Goal: Information Seeking & Learning: Learn about a topic

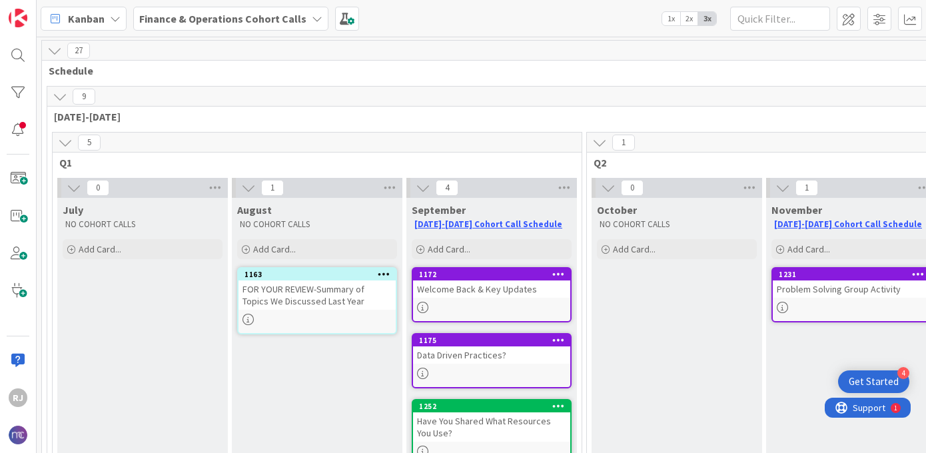
scroll to position [109, 0]
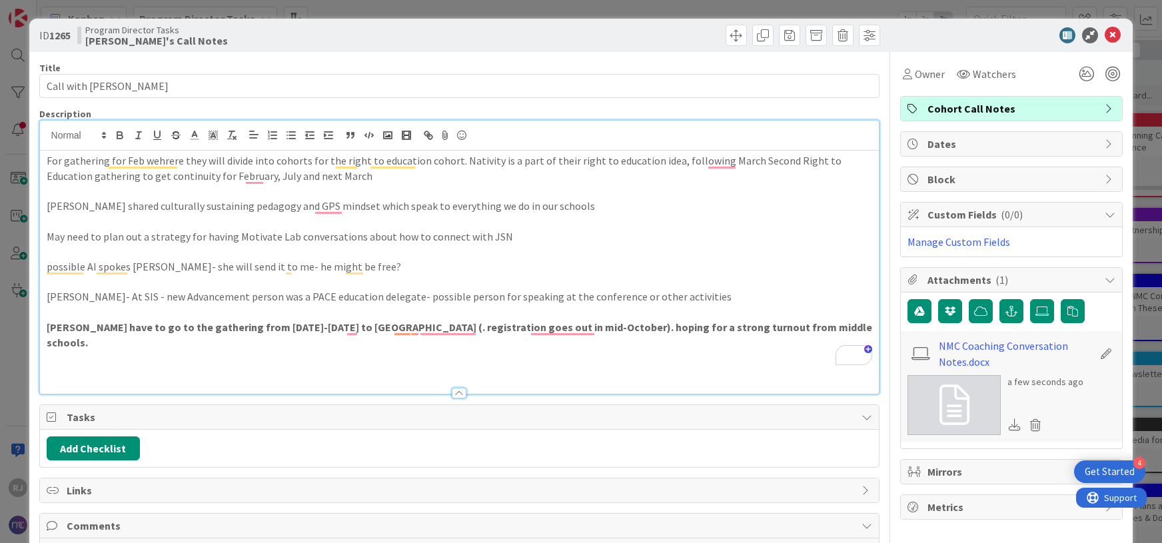
click at [43, 160] on div "For gathering for Feb wehrere they will divide into cohorts for the right to ed…" at bounding box center [460, 272] width 840 height 243
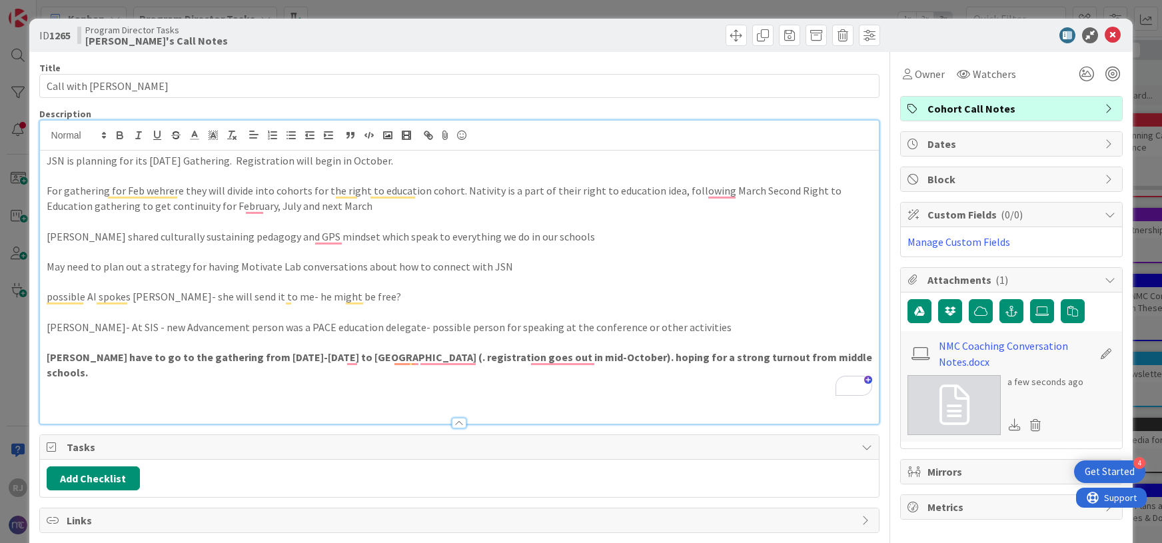
click at [257, 161] on p "JSN is planning for its [DATE] Gathering. Registration will begin in October." at bounding box center [460, 160] width 826 height 15
click at [497, 163] on p "JSN is planning for its [DATE] Gathering in September. Registration will begin …" at bounding box center [460, 160] width 826 height 15
drag, startPoint x: 43, startPoint y: 192, endPoint x: 200, endPoint y: 192, distance: 156.6
click at [200, 192] on div "JSN is planning for its [DATE] Gathering in September. Registration will begin …" at bounding box center [460, 287] width 840 height 273
click at [123, 191] on p "They will divide into cohorts for the right to education cohort. Nativity is a …" at bounding box center [460, 198] width 826 height 30
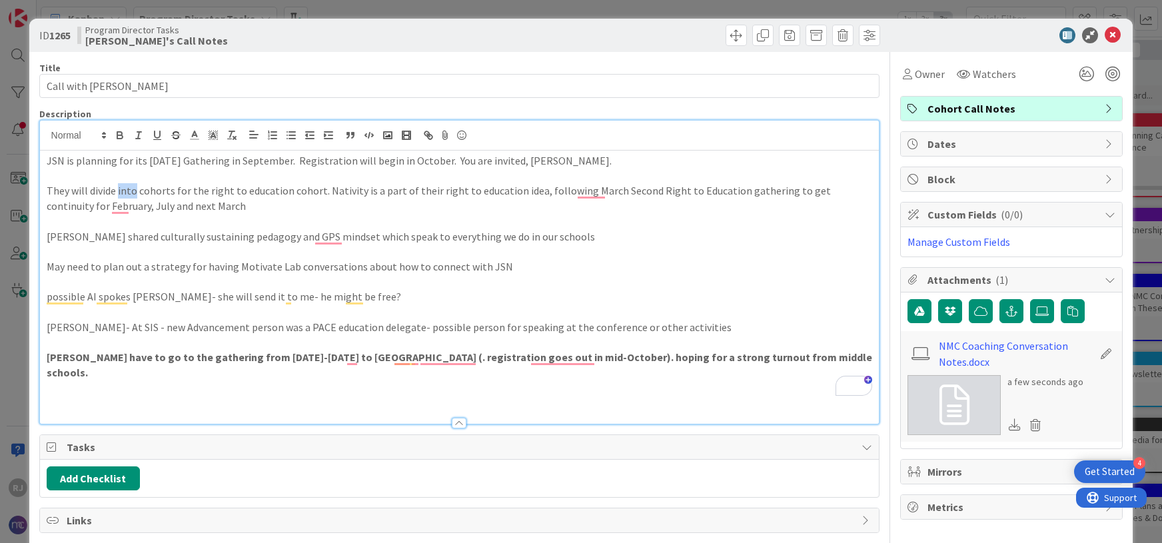
click at [123, 191] on p "They will divide into cohorts for the right to education cohort. Nativity is a …" at bounding box center [460, 198] width 826 height 30
drag, startPoint x: 222, startPoint y: 187, endPoint x: 357, endPoint y: 189, distance: 135.3
click at [358, 189] on p "They will divide attendees into cohorts for the right to education cohort. Nati…" at bounding box center [460, 198] width 826 height 30
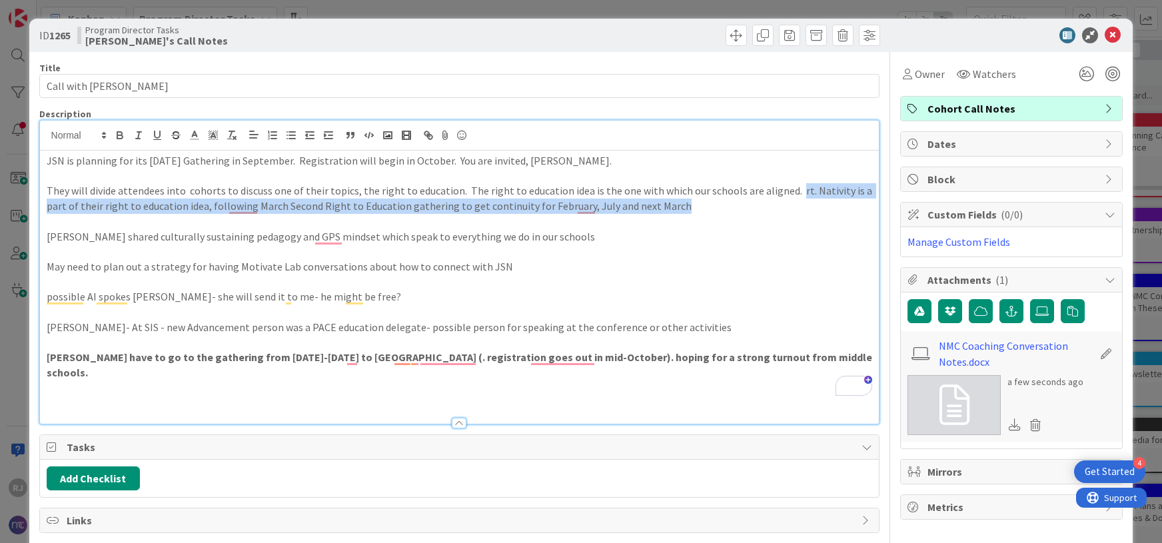
drag, startPoint x: 782, startPoint y: 186, endPoint x: 788, endPoint y: 211, distance: 25.9
click at [788, 212] on p "They will divide attendees into cohorts to discuss one of their topics, the rig…" at bounding box center [460, 198] width 826 height 30
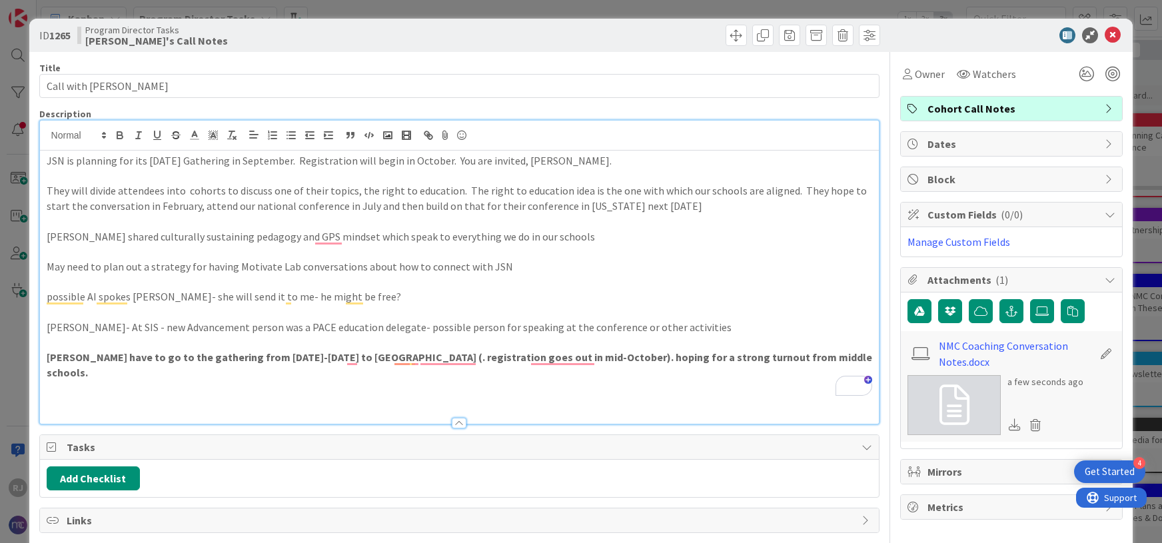
click at [101, 239] on p "[PERSON_NAME] shared culturally sustaining pedagogy and GPS mindset which speak…" at bounding box center [460, 236] width 826 height 15
drag, startPoint x: 417, startPoint y: 241, endPoint x: 620, endPoint y: 237, distance: 202.6
click at [621, 237] on p "[PERSON_NAME] shared the information about culturally sustaining pedagogy and G…" at bounding box center [460, 236] width 826 height 15
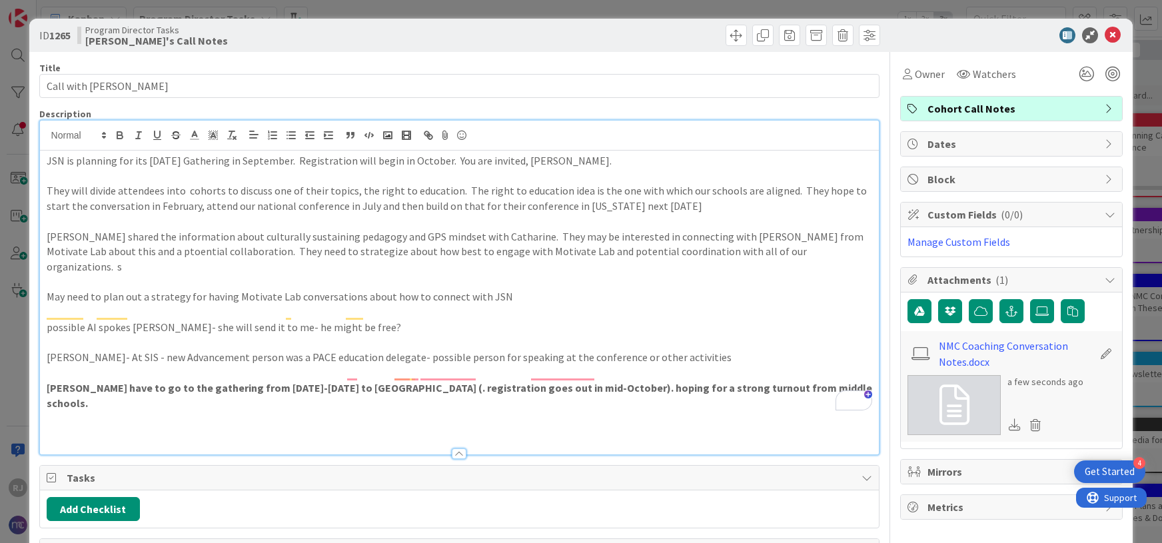
click at [723, 249] on p "[PERSON_NAME] shared the information about culturally sustaining pedagogy and G…" at bounding box center [460, 251] width 826 height 45
click at [406, 289] on p "May need to plan out a strategy for having Motivate Lab conversations about how…" at bounding box center [460, 296] width 826 height 15
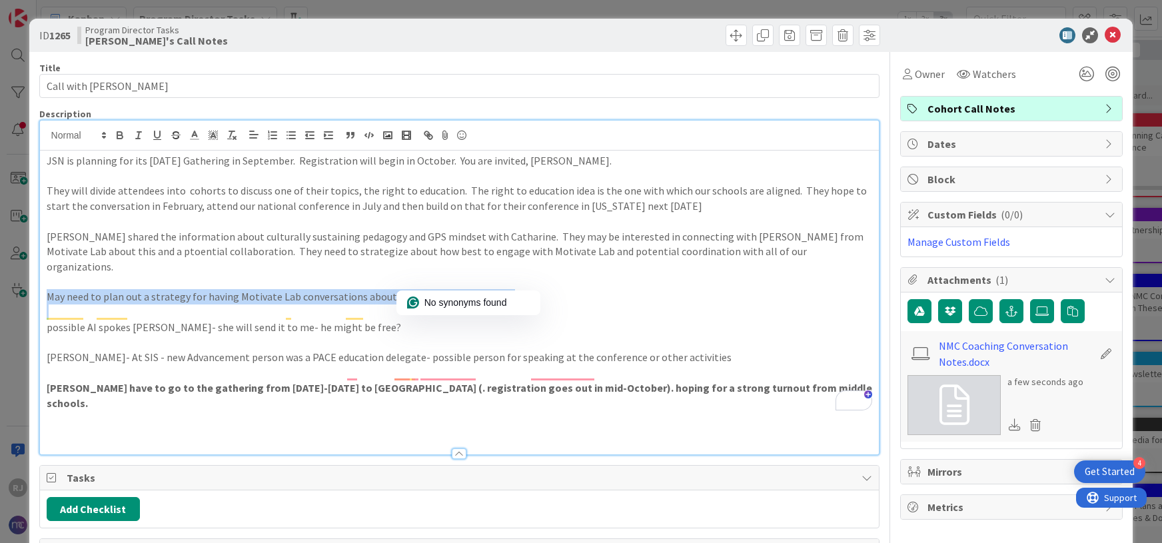
click at [406, 289] on p "May need to plan out a strategy for having Motivate Lab conversations about how…" at bounding box center [460, 296] width 826 height 15
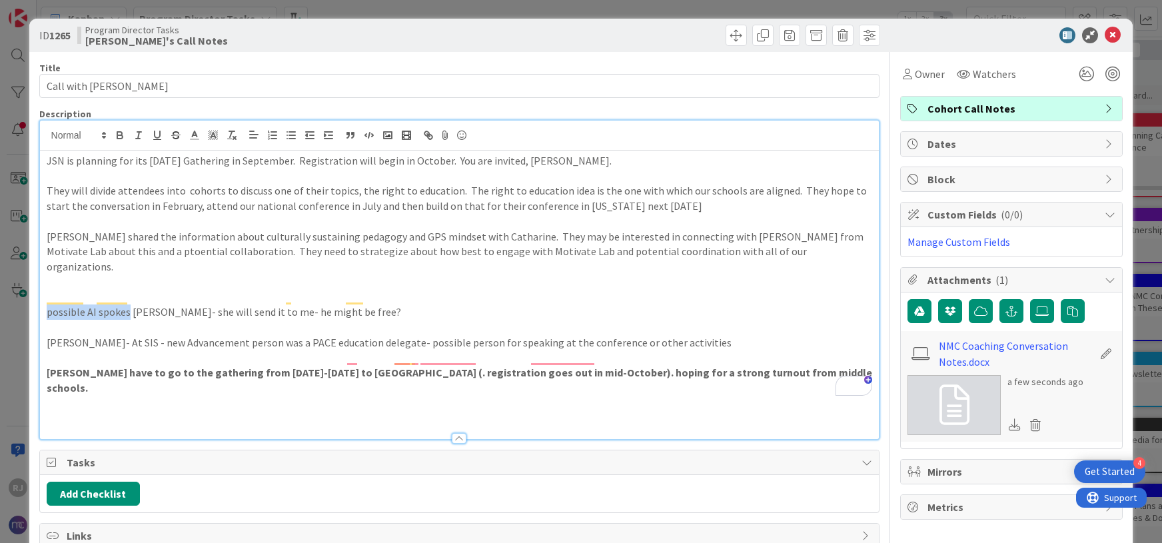
drag, startPoint x: 128, startPoint y: 297, endPoint x: 42, endPoint y: 297, distance: 86.0
click at [42, 297] on div "JSN is planning for its [DATE] Gathering in September. Registration will begin …" at bounding box center [460, 295] width 840 height 289
drag, startPoint x: 364, startPoint y: 299, endPoint x: 175, endPoint y: 299, distance: 188.6
click at [175, 305] on p "She mentioned [PERSON_NAME]- she will send it to me- he might be free?" at bounding box center [460, 312] width 826 height 15
click at [117, 335] on p "[PERSON_NAME]- At SIS - new Advancement person was a PACE education delegate- p…" at bounding box center [460, 342] width 826 height 15
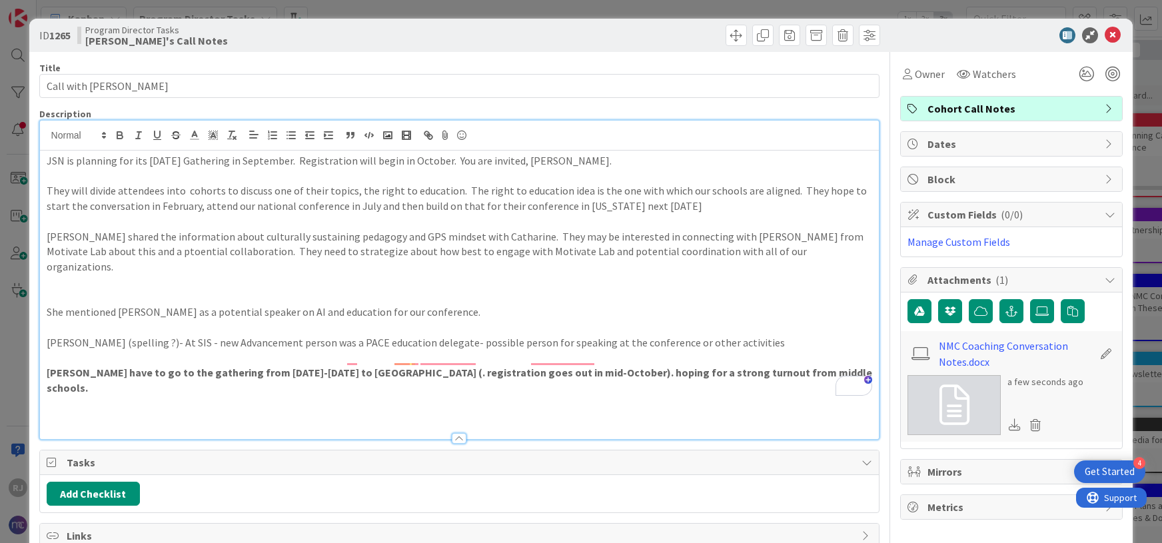
click at [173, 335] on p "[PERSON_NAME] (spelling ?)- At SIS - new Advancement person was a PACE educatio…" at bounding box center [460, 342] width 826 height 15
click at [811, 335] on p "[PERSON_NAME] (spelling ?)- She is now at SIS - new Advancement person was a PA…" at bounding box center [460, 342] width 826 height 15
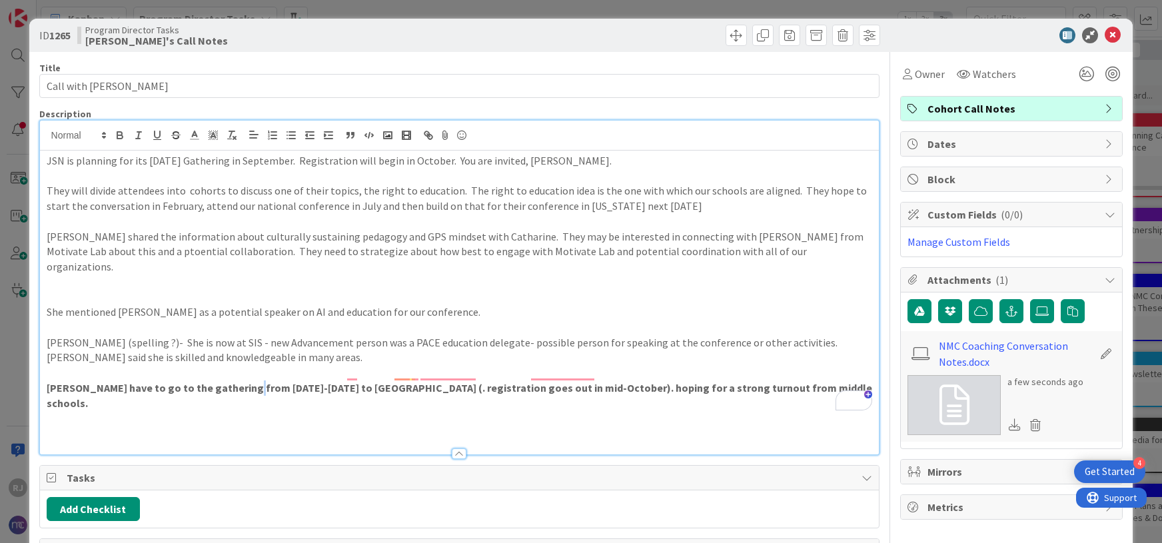
drag, startPoint x: 251, startPoint y: 369, endPoint x: 242, endPoint y: 369, distance: 9.3
click at [242, 381] on strong "[PERSON_NAME] have to go to the gathering from [DATE]-[DATE] to [GEOGRAPHIC_DAT…" at bounding box center [461, 395] width 828 height 29
drag, startPoint x: 179, startPoint y: 372, endPoint x: 67, endPoint y: 366, distance: 112.8
click at [67, 381] on strong "[PERSON_NAME] have to go to the gathering from [DATE]-[DATE] to [GEOGRAPHIC_DAT…" at bounding box center [461, 395] width 828 height 29
click at [73, 381] on strong "[PERSON_NAME] have to go to the gathering from [DATE]-[DATE] to [GEOGRAPHIC_DAT…" at bounding box center [461, 395] width 828 height 29
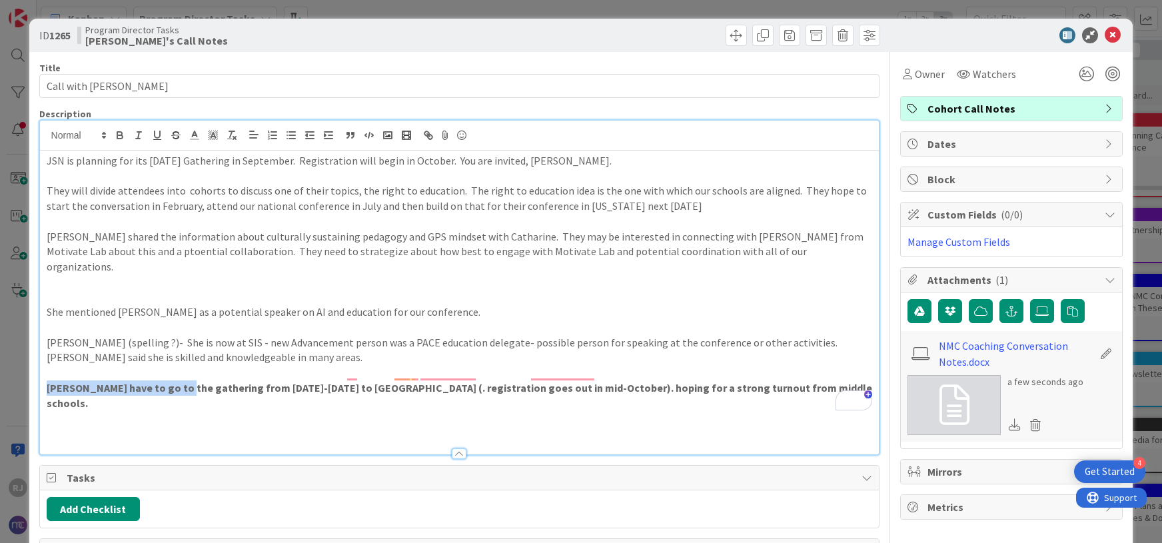
drag, startPoint x: 182, startPoint y: 372, endPoint x: 43, endPoint y: 372, distance: 139.3
click at [43, 372] on div "JSN is planning for its [DATE] Gathering in September. Registration will begin …" at bounding box center [460, 303] width 840 height 304
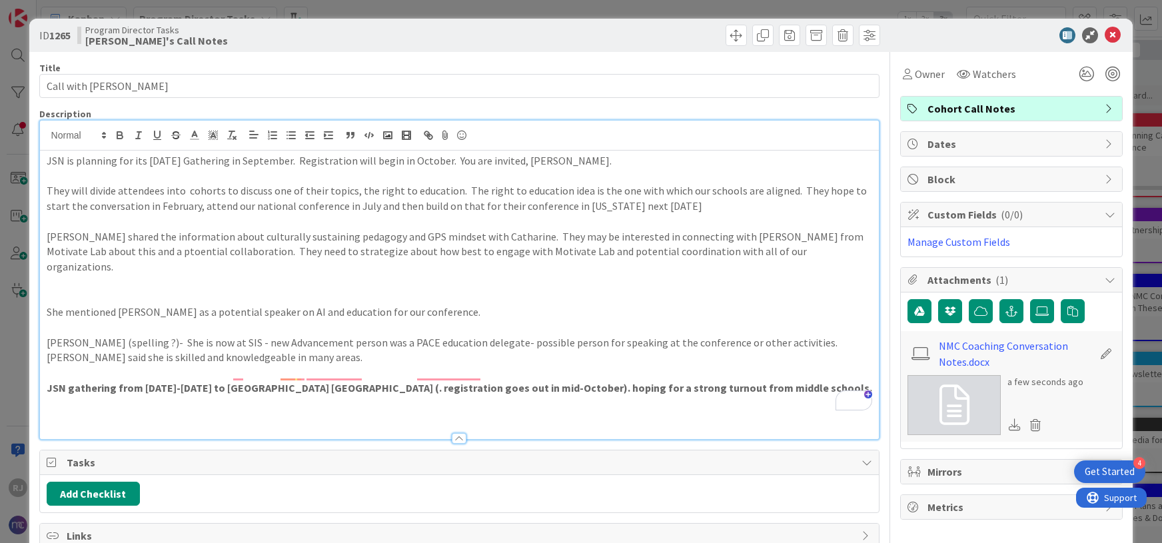
click at [676, 410] on p "To enrich screen reader interactions, please activate Accessibility in Grammarl…" at bounding box center [460, 417] width 826 height 15
click at [750, 335] on p "[PERSON_NAME] (spelling ?)- She is now at SIS - new Advancement person was a PA…" at bounding box center [460, 350] width 826 height 30
click at [286, 381] on strong "JSN gathering from [DATE]-[DATE] in [GEOGRAPHIC_DATA] [GEOGRAPHIC_DATA] (. regi…" at bounding box center [458, 387] width 823 height 13
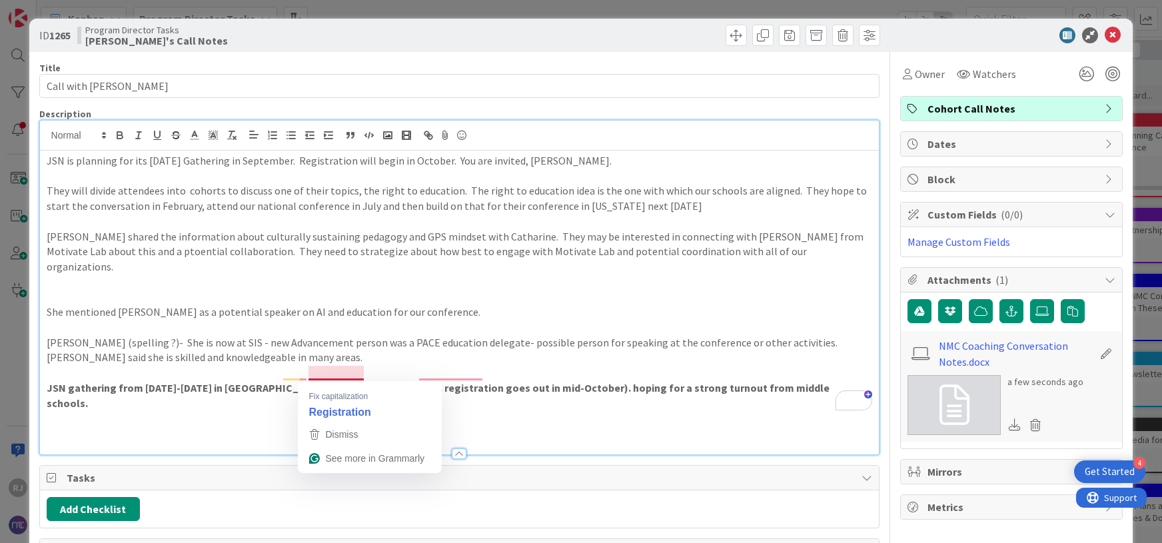
click at [310, 381] on strong "JSN gathering from [DATE]-[DATE] in [GEOGRAPHIC_DATA], [GEOGRAPHIC_DATA] (. reg…" at bounding box center [439, 395] width 785 height 29
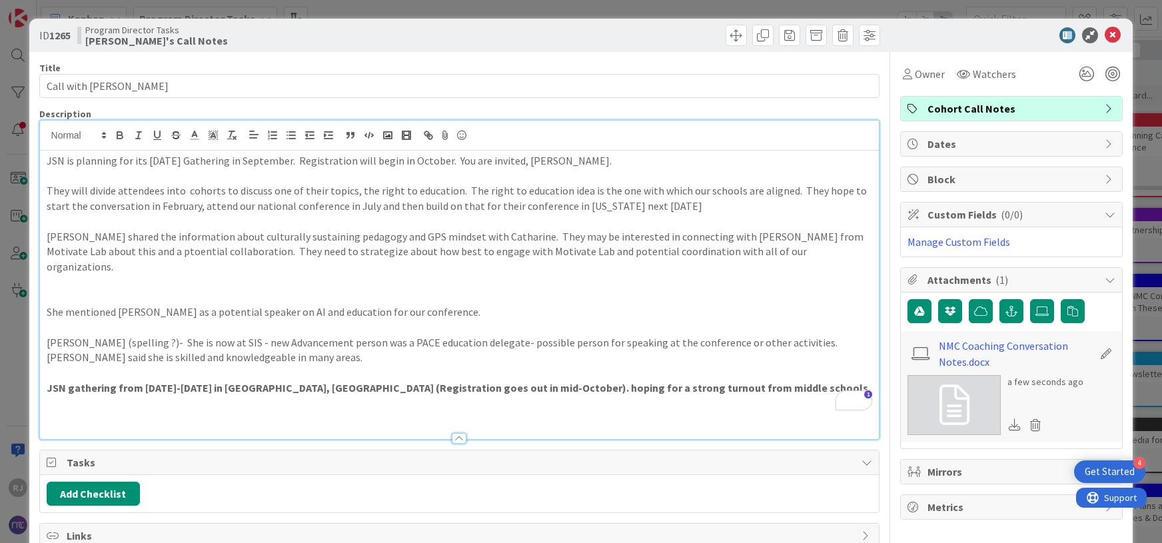
click at [484, 381] on strong "JSN gathering from [DATE]-[DATE] in [GEOGRAPHIC_DATA], [GEOGRAPHIC_DATA] (Regis…" at bounding box center [459, 387] width 824 height 13
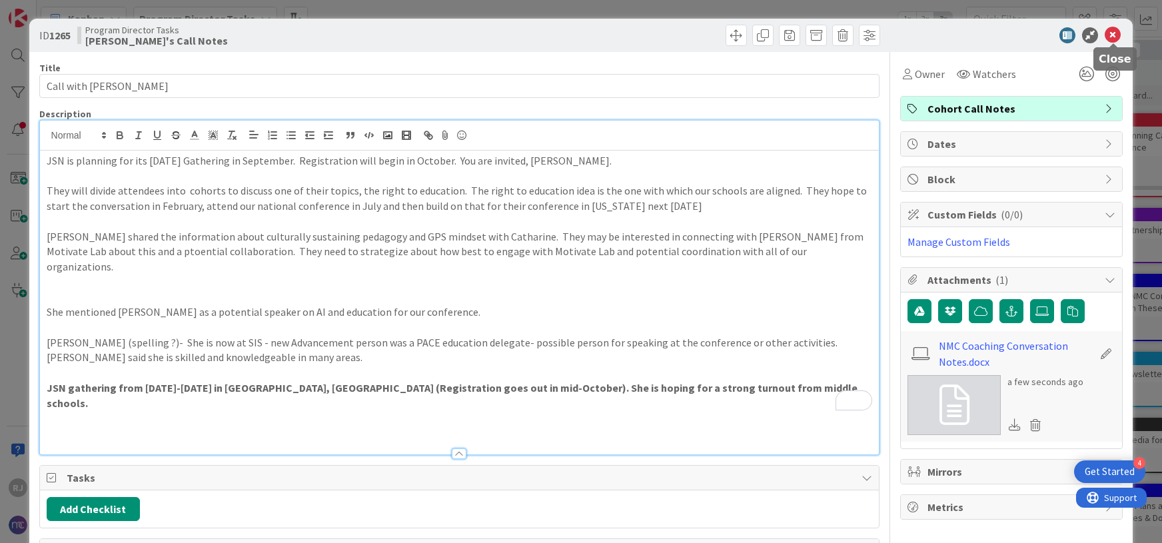
click at [1112, 35] on icon at bounding box center [1113, 35] width 16 height 16
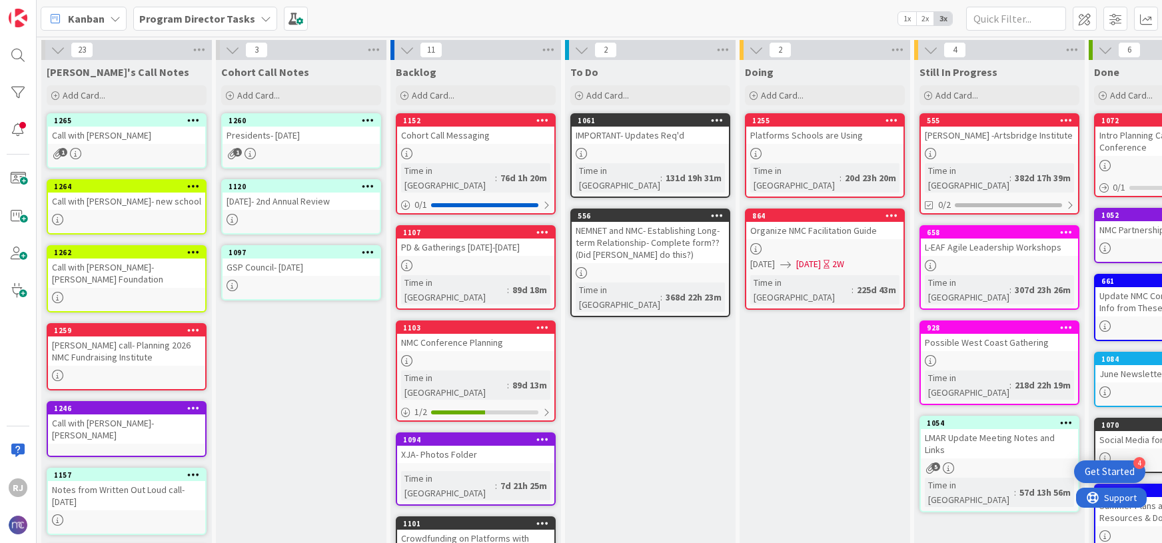
click at [227, 21] on b "Program Director Tasks" at bounding box center [197, 18] width 116 height 13
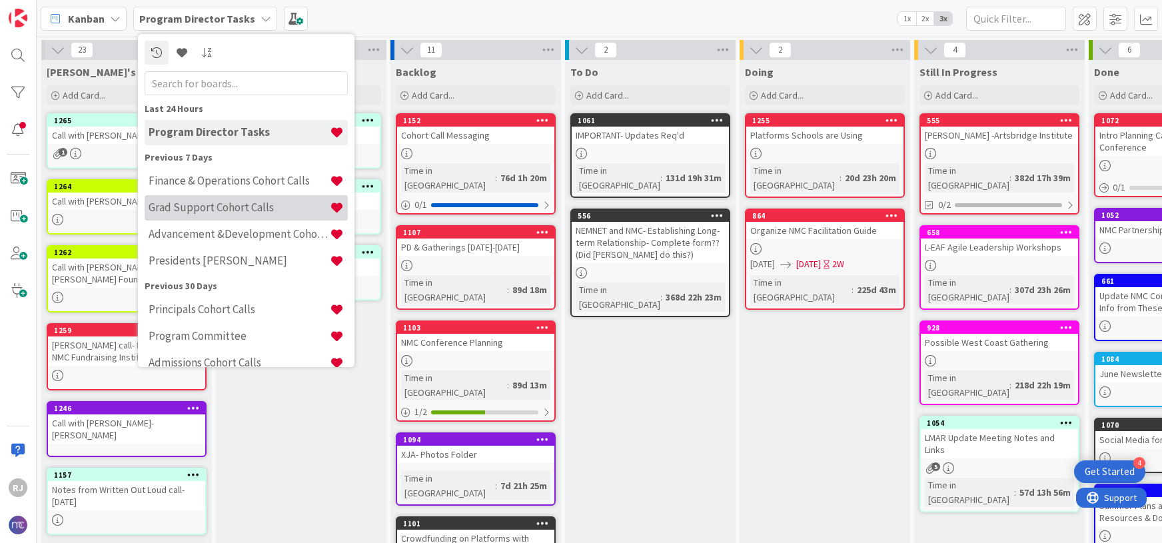
click at [219, 207] on h4 "Grad Support Cohort Calls" at bounding box center [239, 207] width 181 height 13
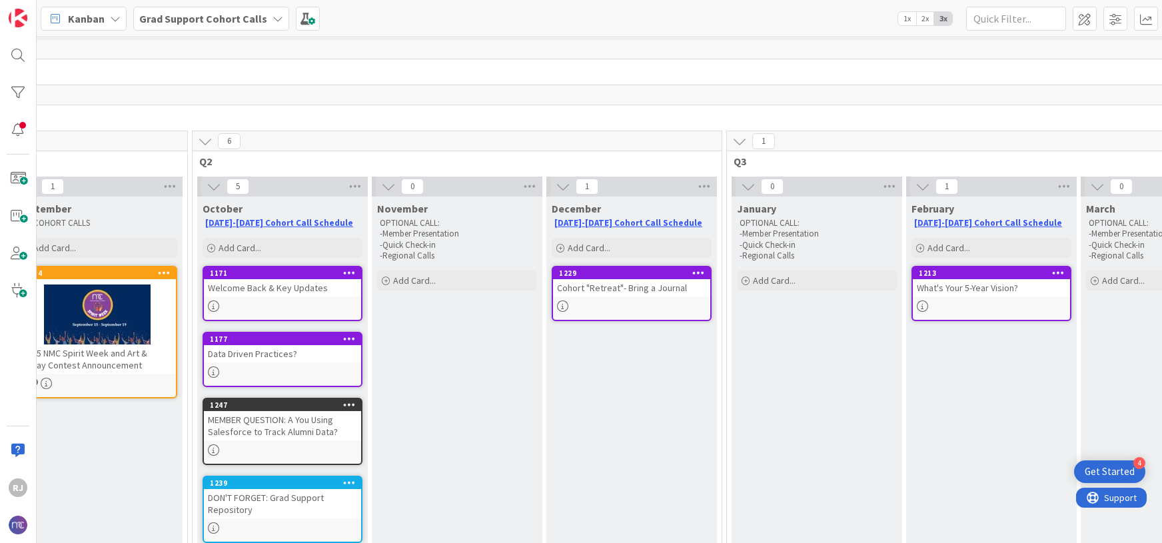
scroll to position [0, 394]
